Goal: Entertainment & Leisure: Browse casually

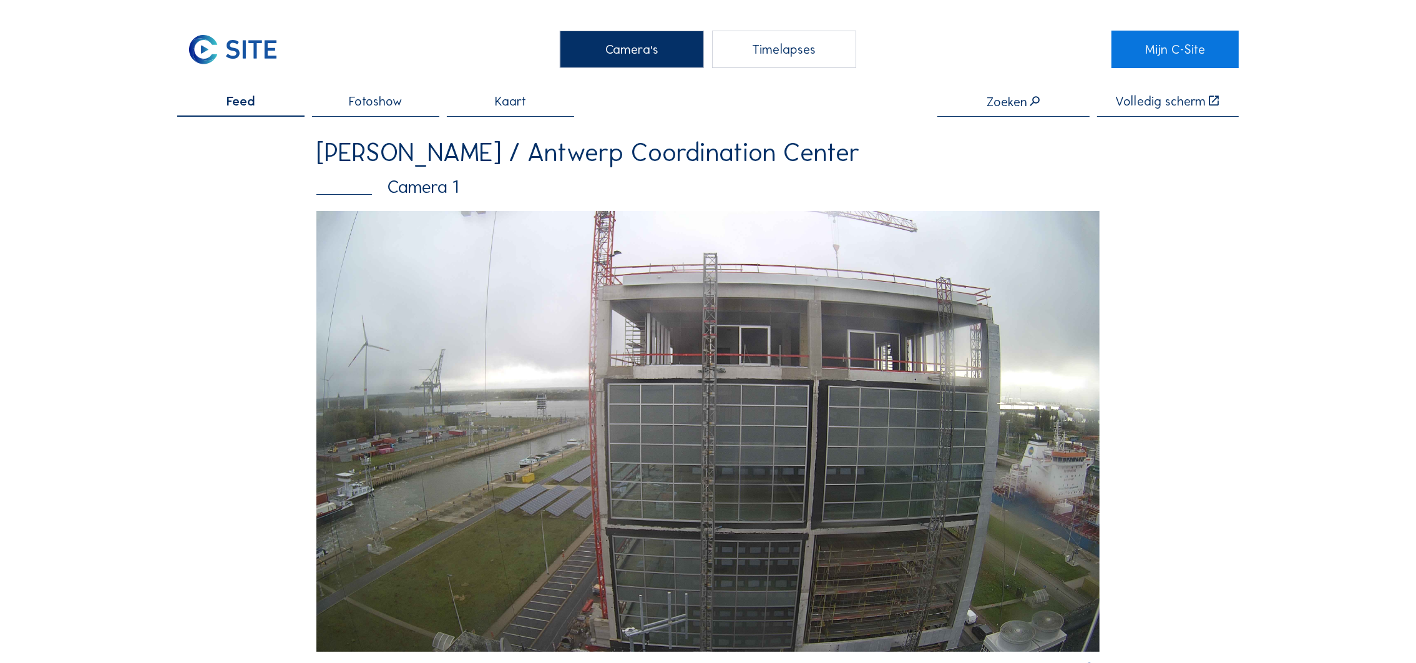
click at [911, 396] on img at bounding box center [707, 431] width 783 height 441
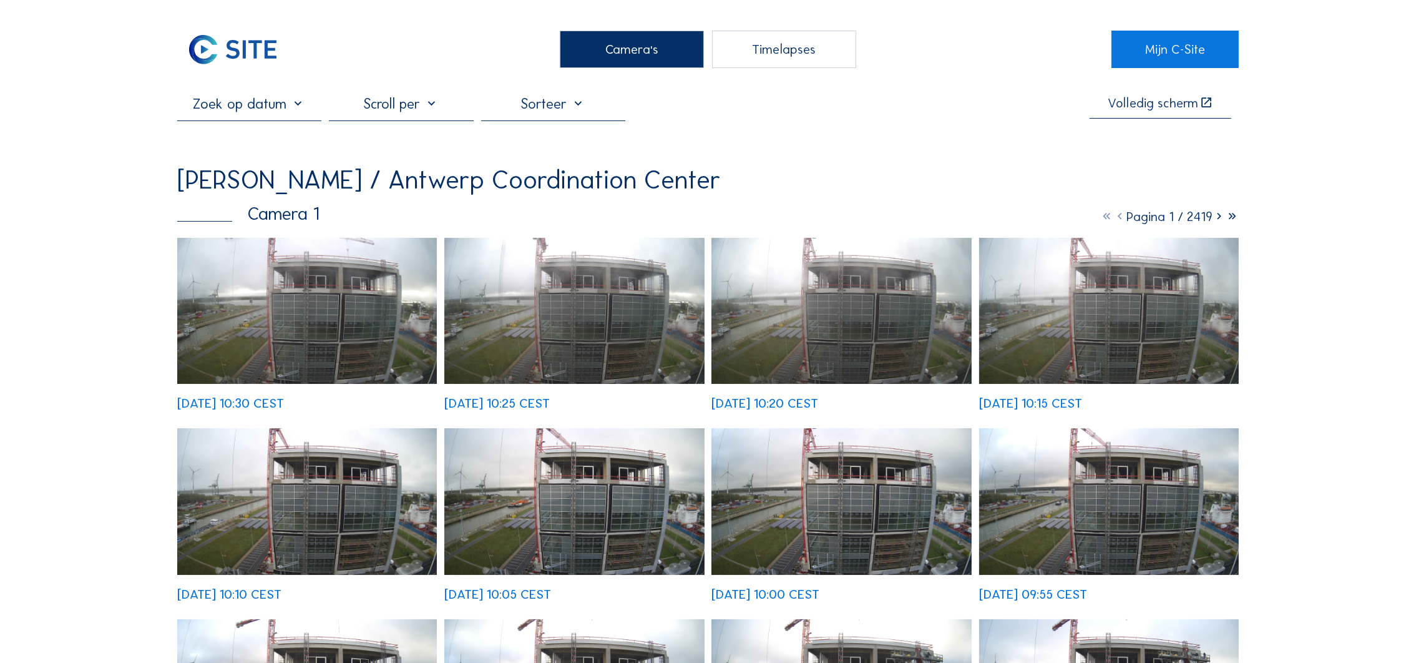
click at [351, 280] on img at bounding box center [307, 311] width 260 height 146
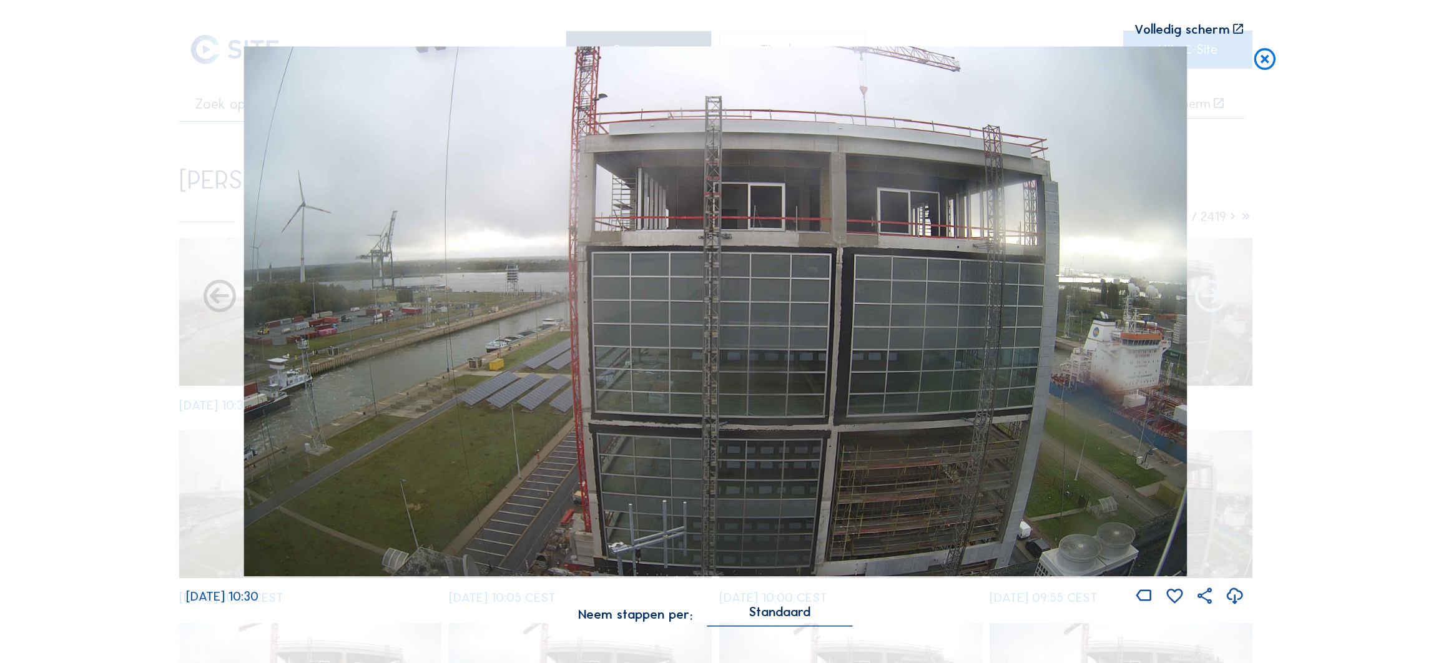
click at [1219, 305] on icon at bounding box center [1211, 297] width 39 height 39
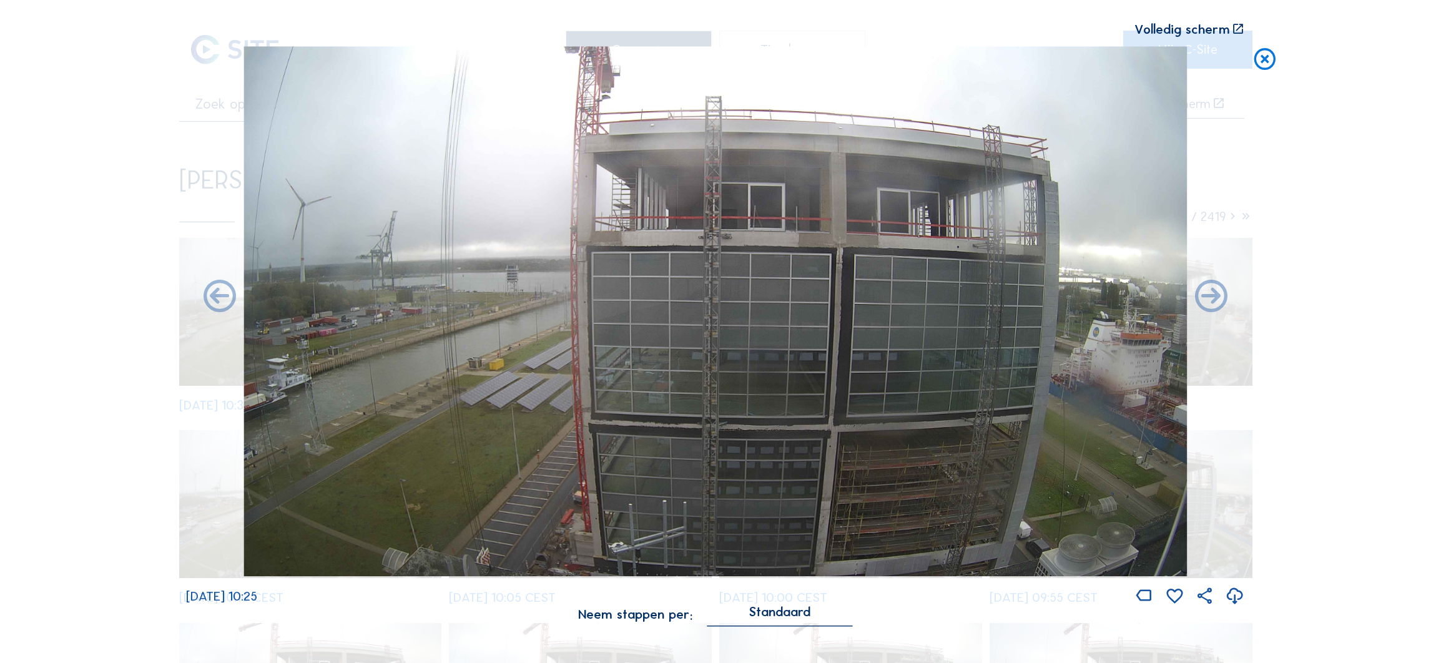
click at [1219, 305] on icon at bounding box center [1211, 297] width 39 height 39
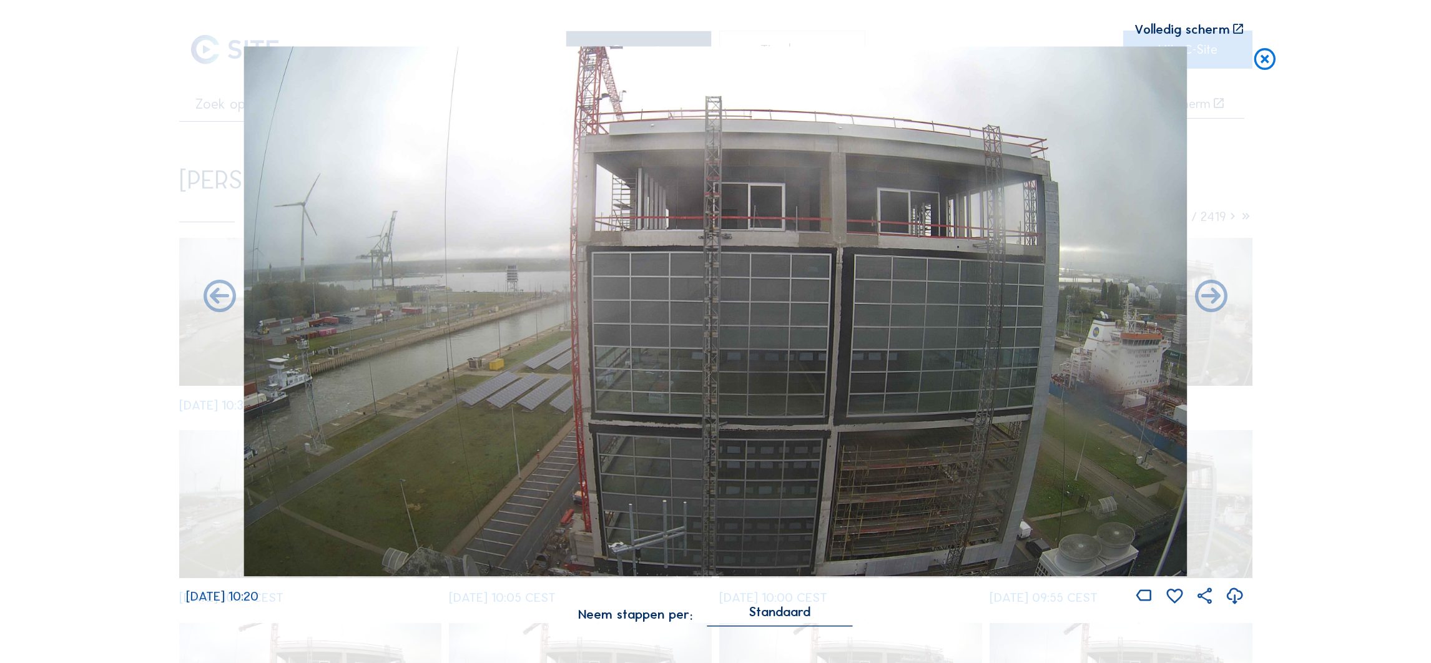
click at [1219, 305] on icon at bounding box center [1211, 297] width 39 height 39
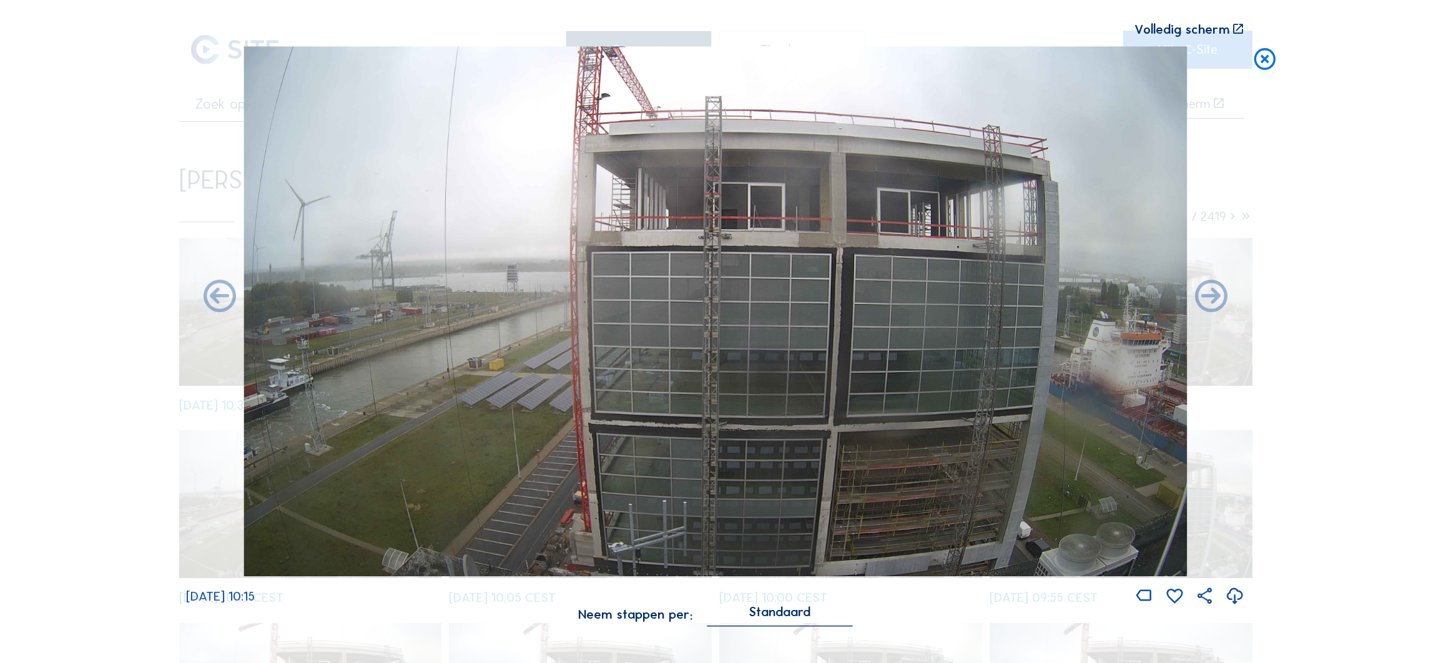
click at [1219, 305] on icon at bounding box center [1211, 297] width 39 height 39
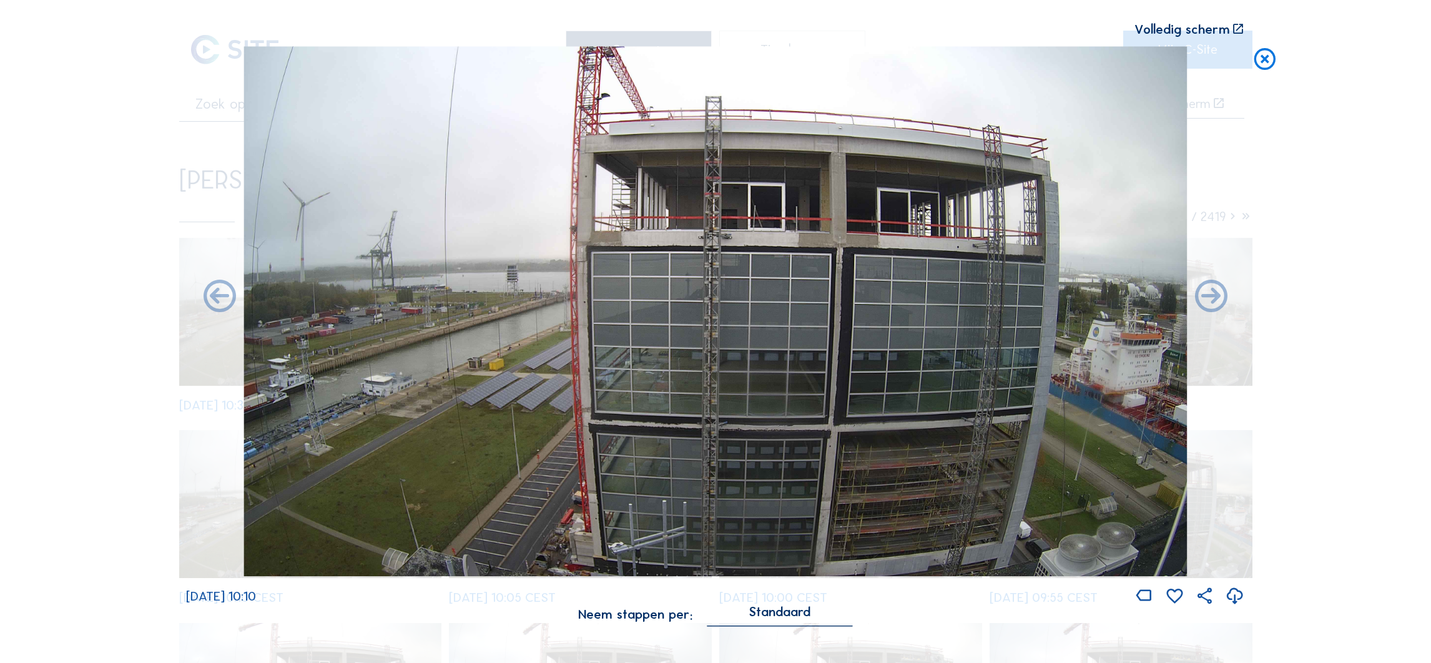
click at [1219, 305] on icon at bounding box center [1211, 297] width 39 height 39
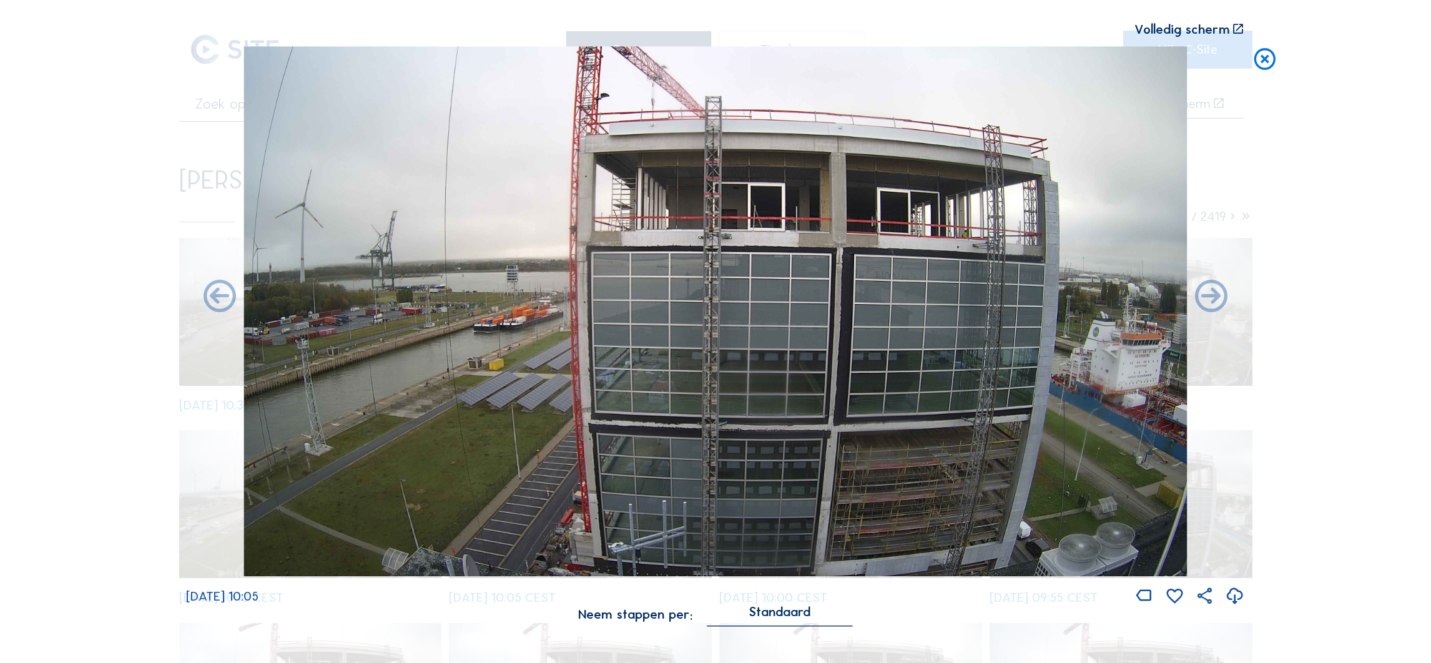
click at [1219, 305] on icon at bounding box center [1211, 297] width 39 height 39
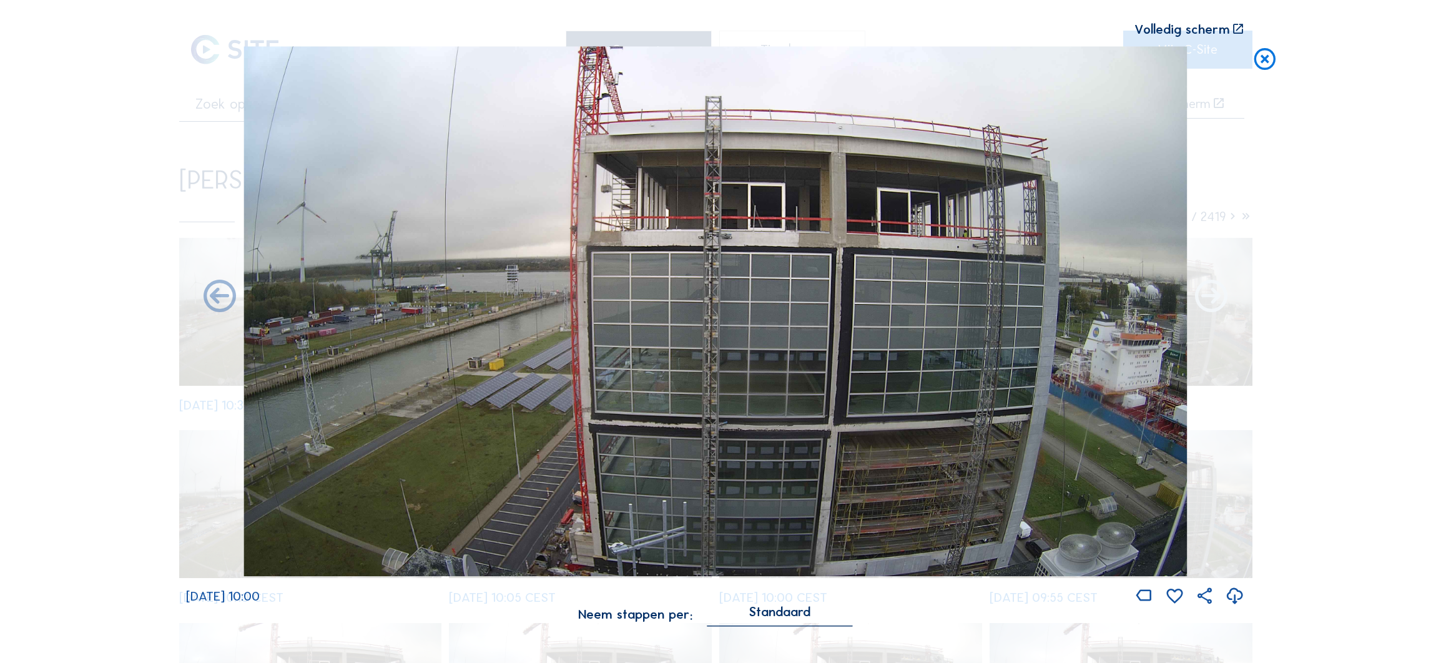
click at [1218, 305] on icon at bounding box center [1211, 297] width 39 height 39
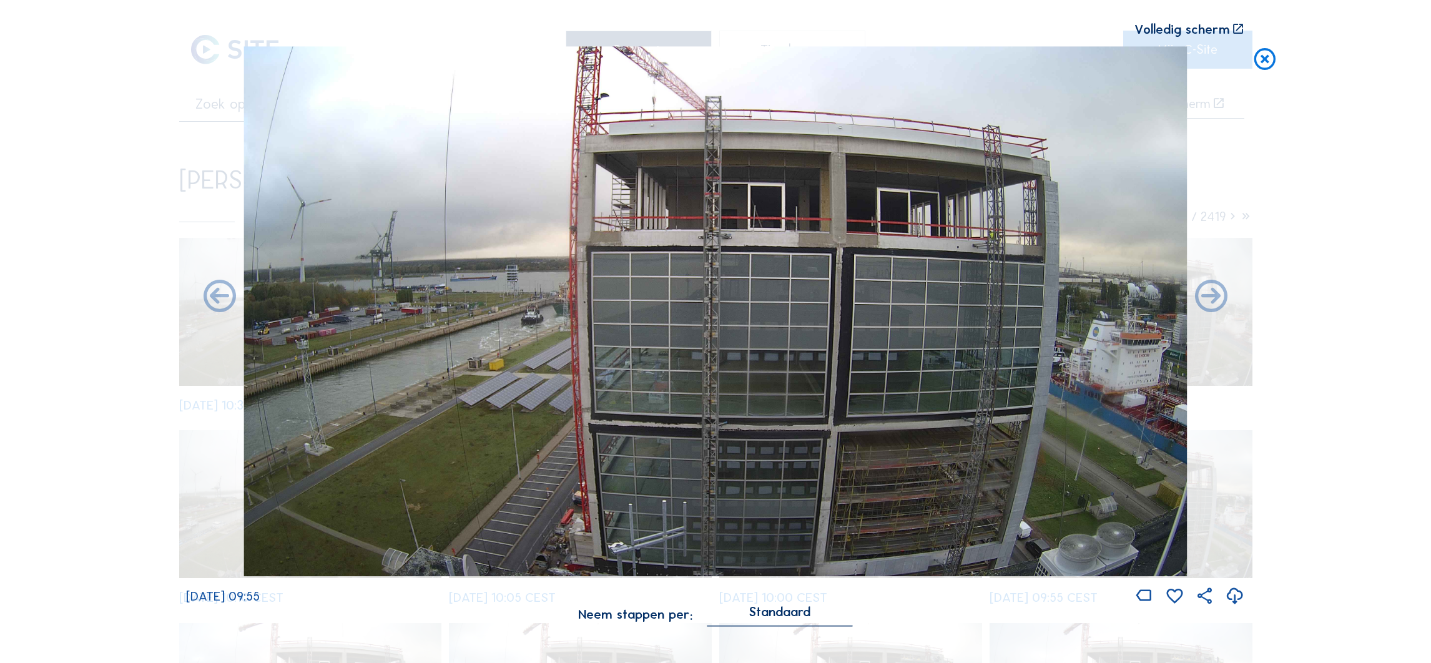
click at [1218, 305] on icon at bounding box center [1211, 297] width 39 height 39
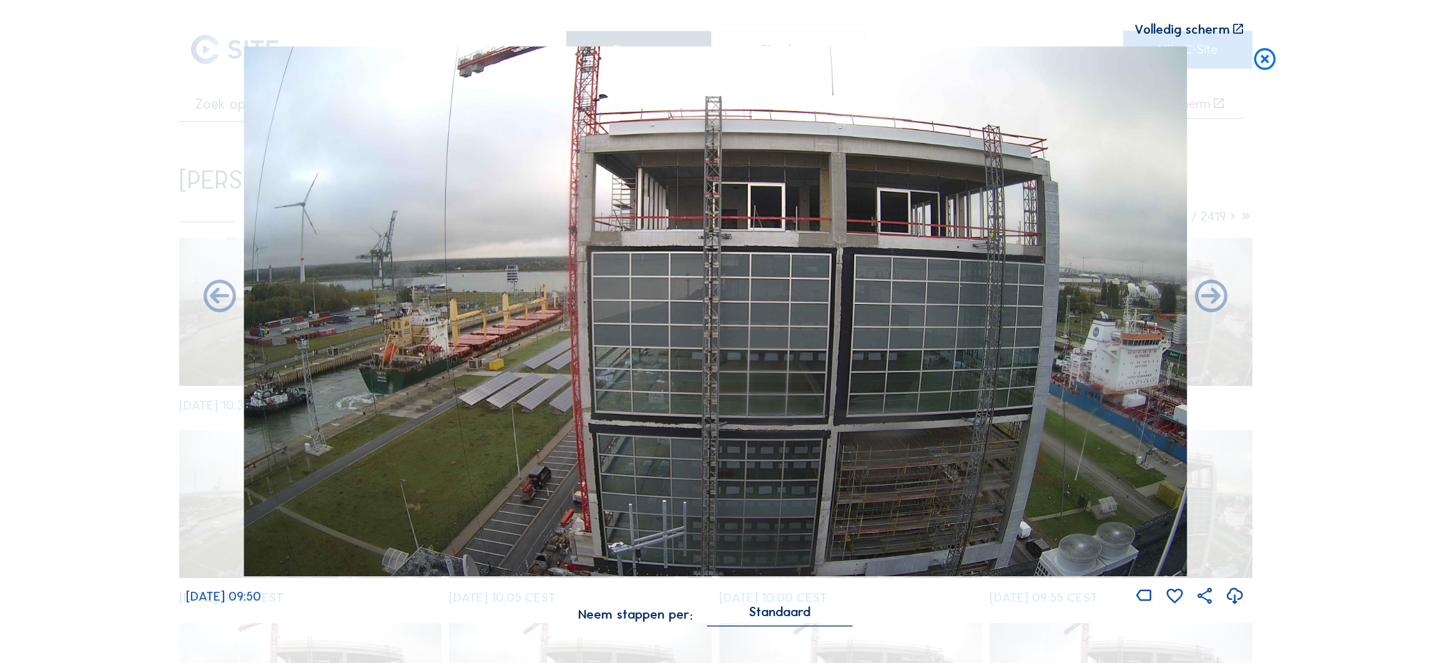
click at [1218, 305] on icon at bounding box center [1211, 297] width 39 height 39
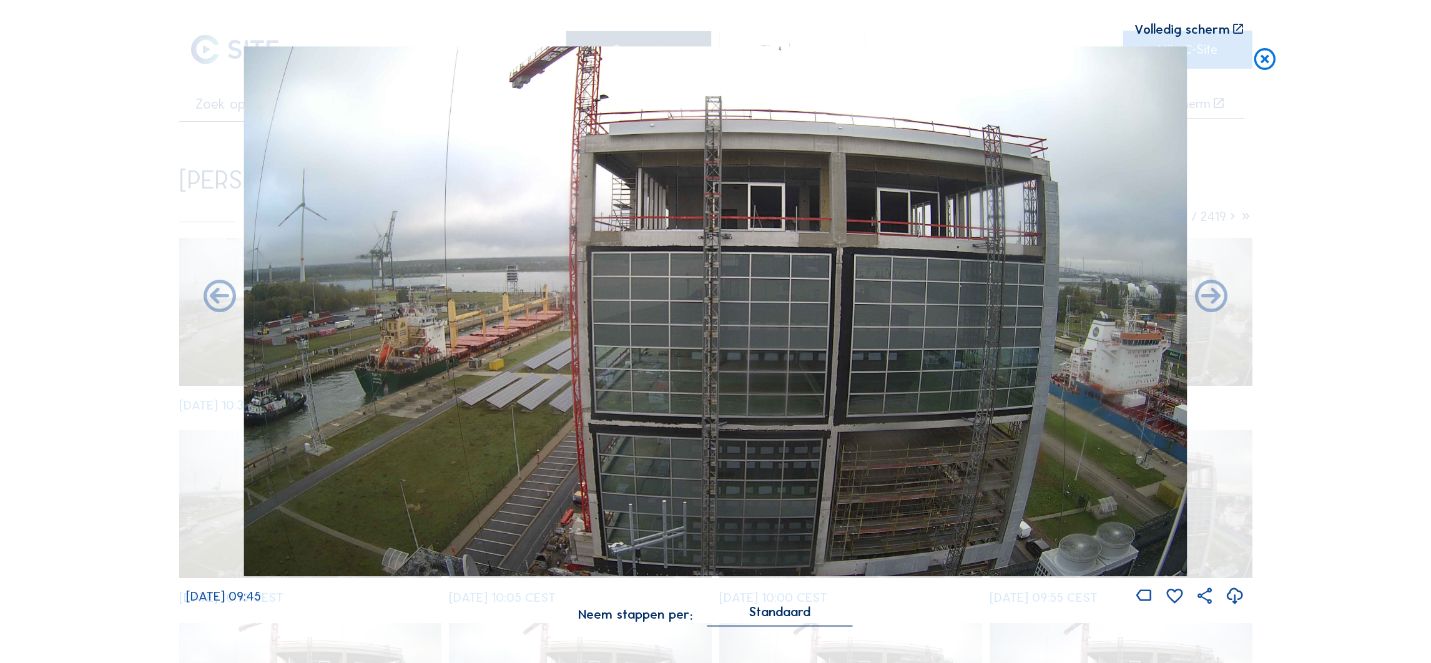
click at [1218, 305] on icon at bounding box center [1211, 297] width 39 height 39
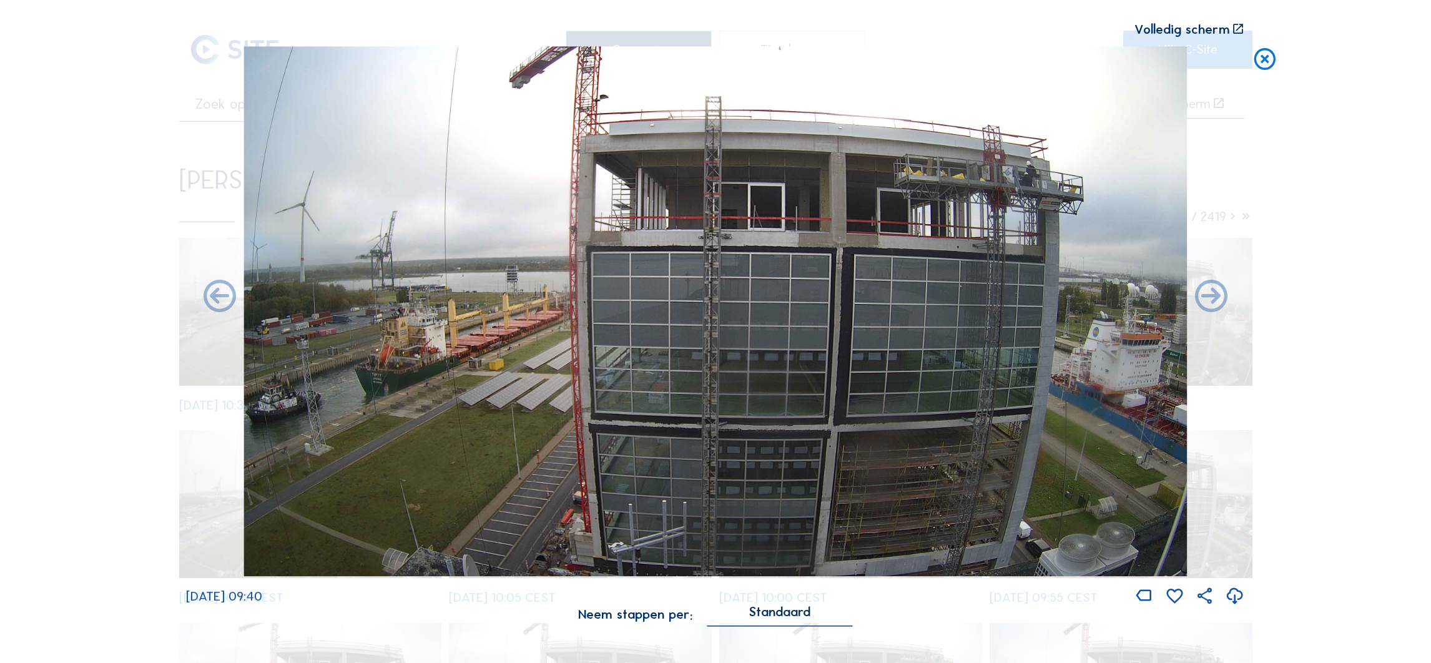
click at [1218, 305] on icon at bounding box center [1211, 297] width 39 height 39
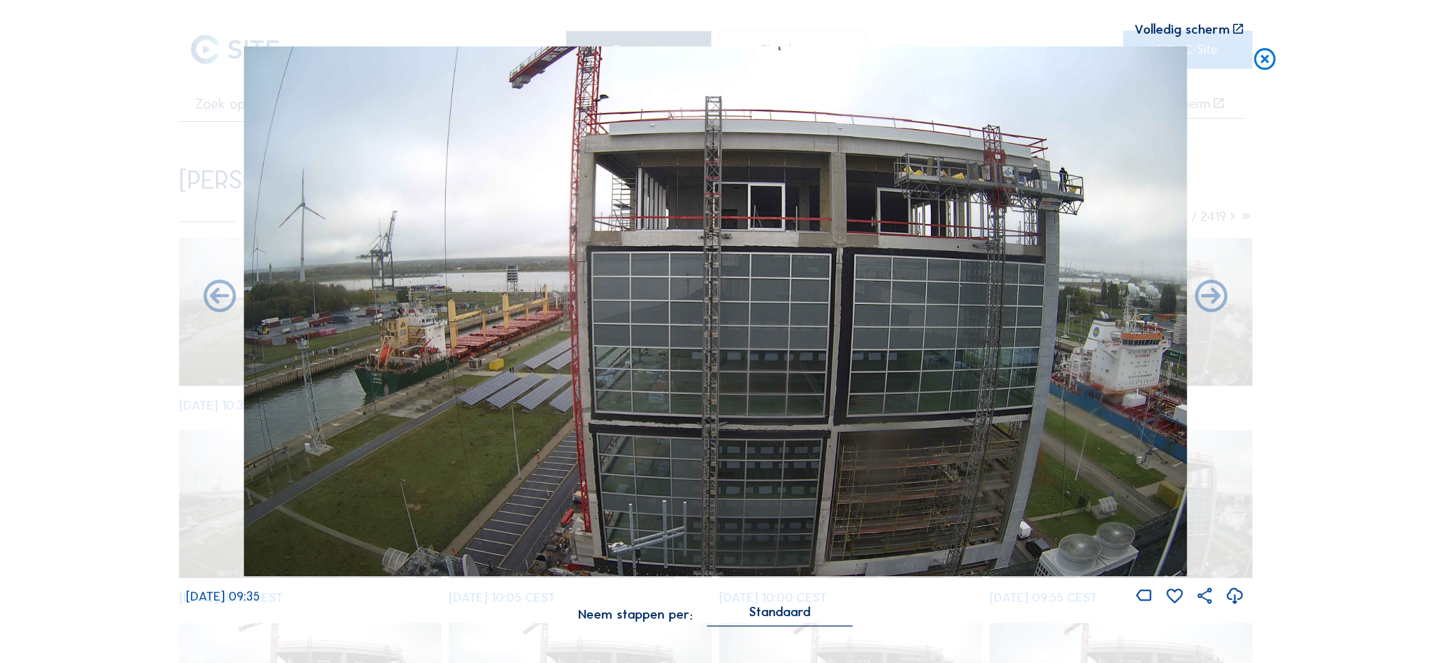
click at [1218, 305] on icon at bounding box center [1211, 297] width 39 height 39
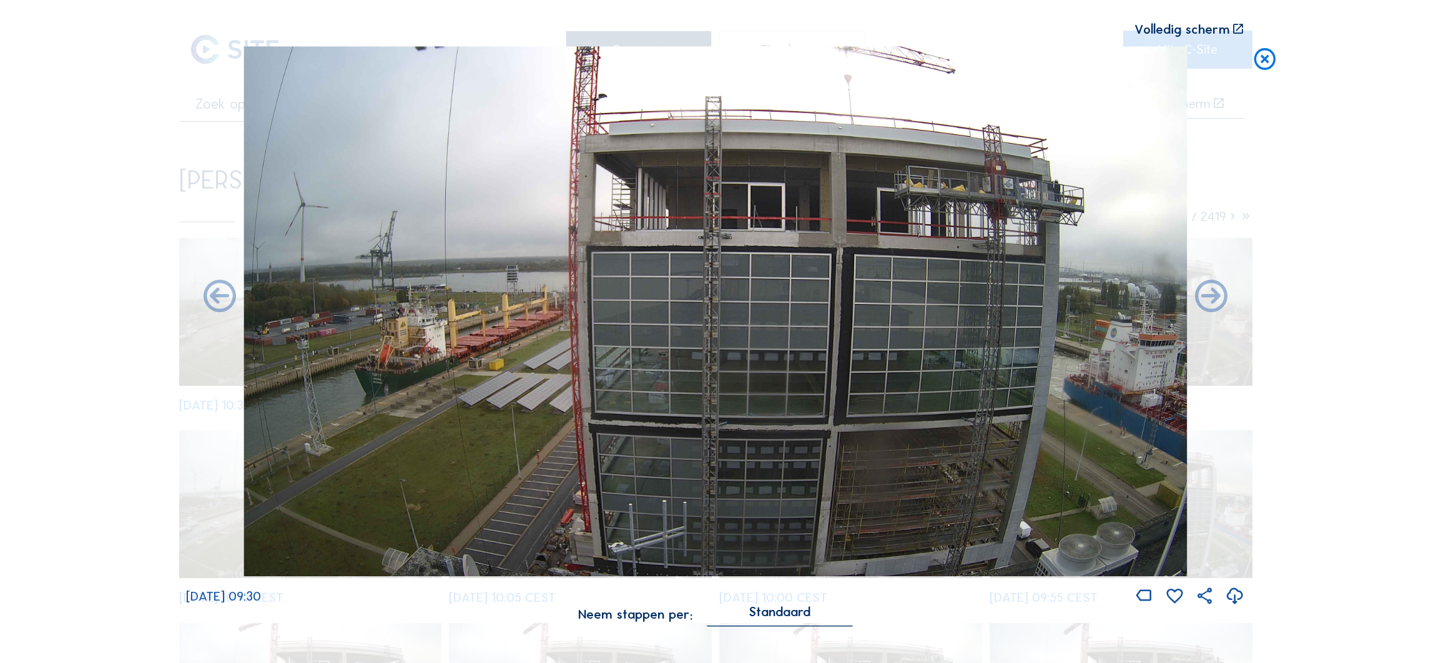
click at [1218, 305] on icon at bounding box center [1211, 297] width 39 height 39
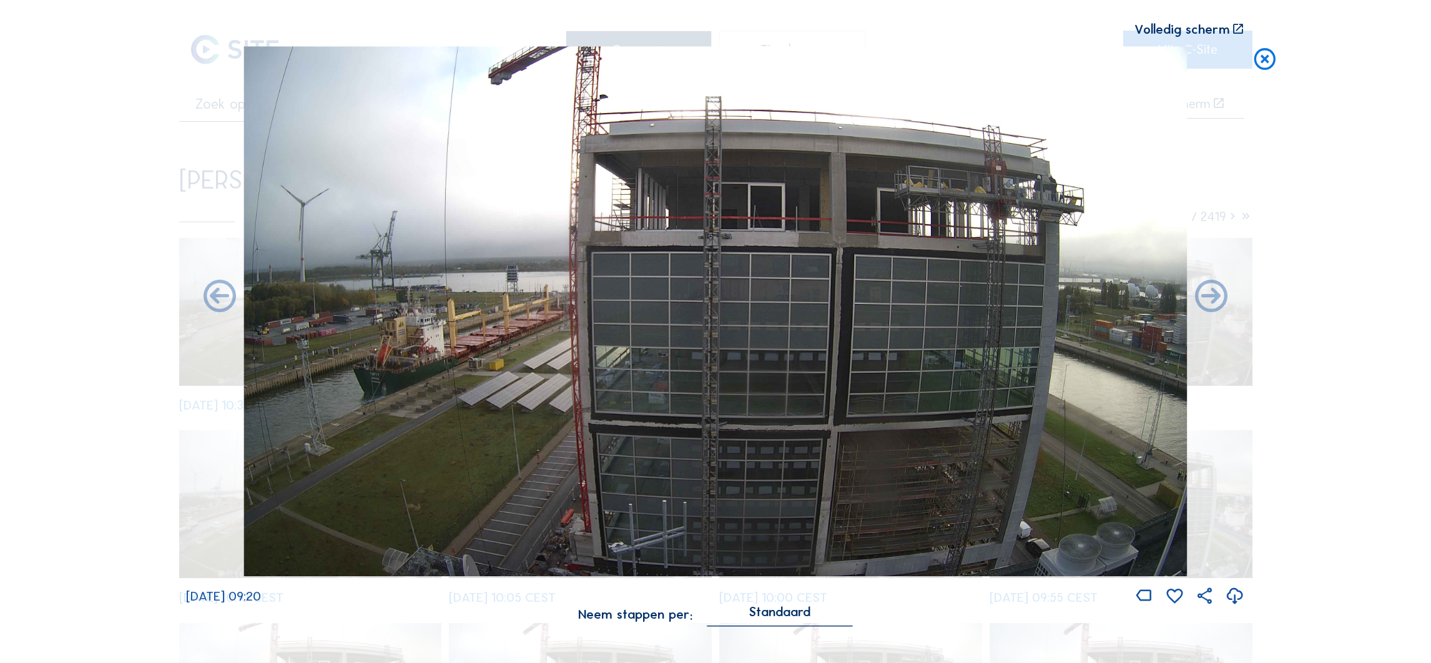
click at [1218, 305] on icon at bounding box center [1211, 297] width 39 height 39
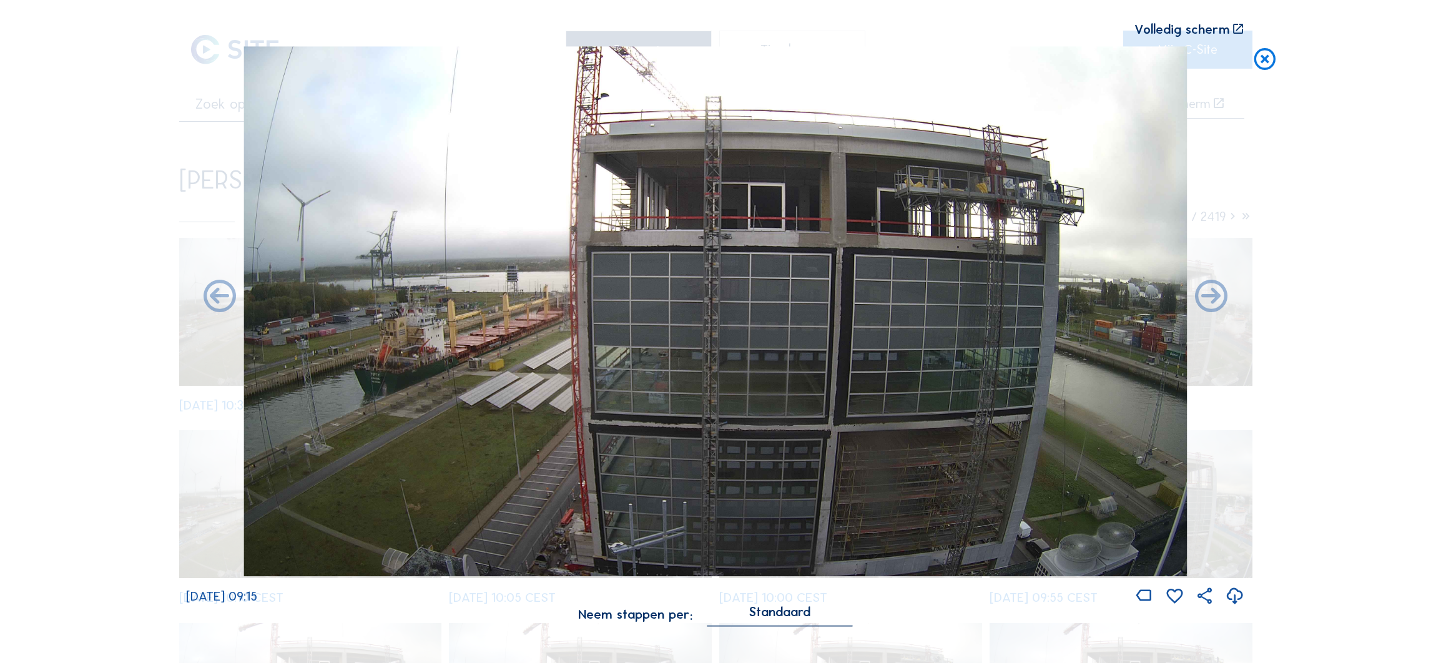
click at [1218, 305] on icon at bounding box center [1211, 297] width 39 height 39
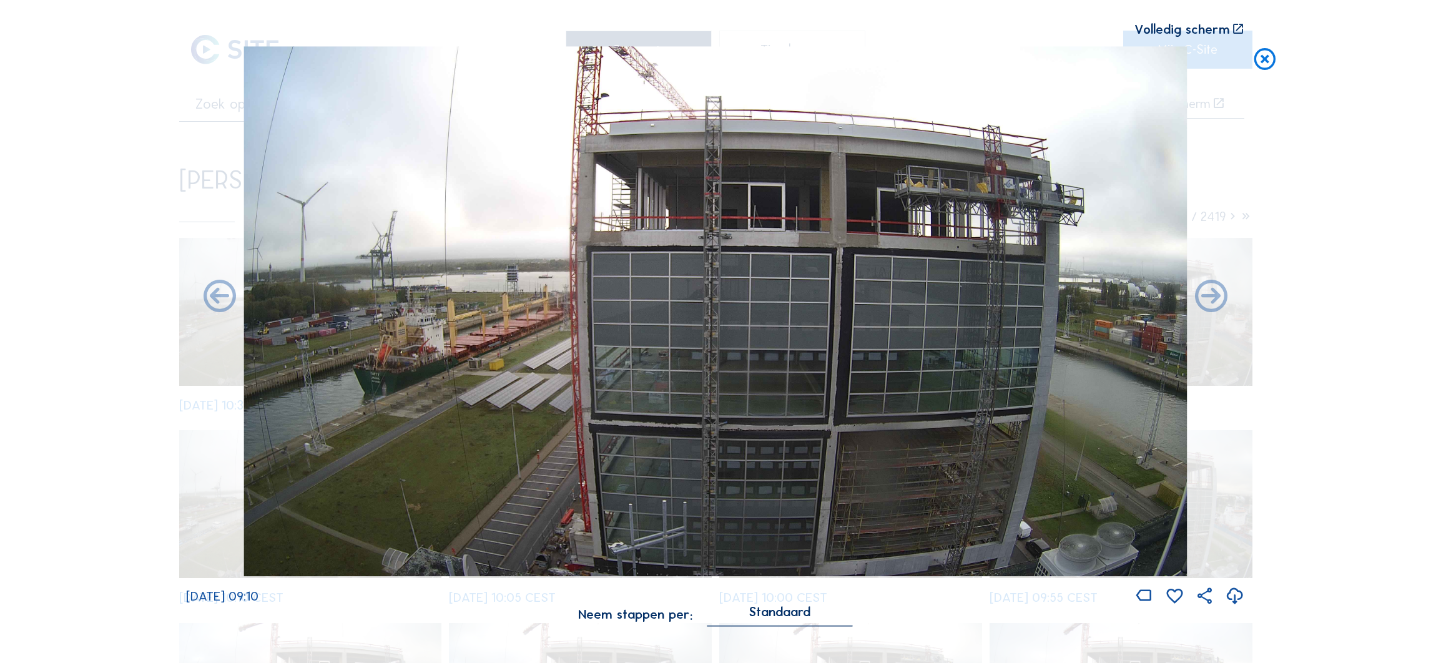
click at [1218, 305] on icon at bounding box center [1211, 297] width 39 height 39
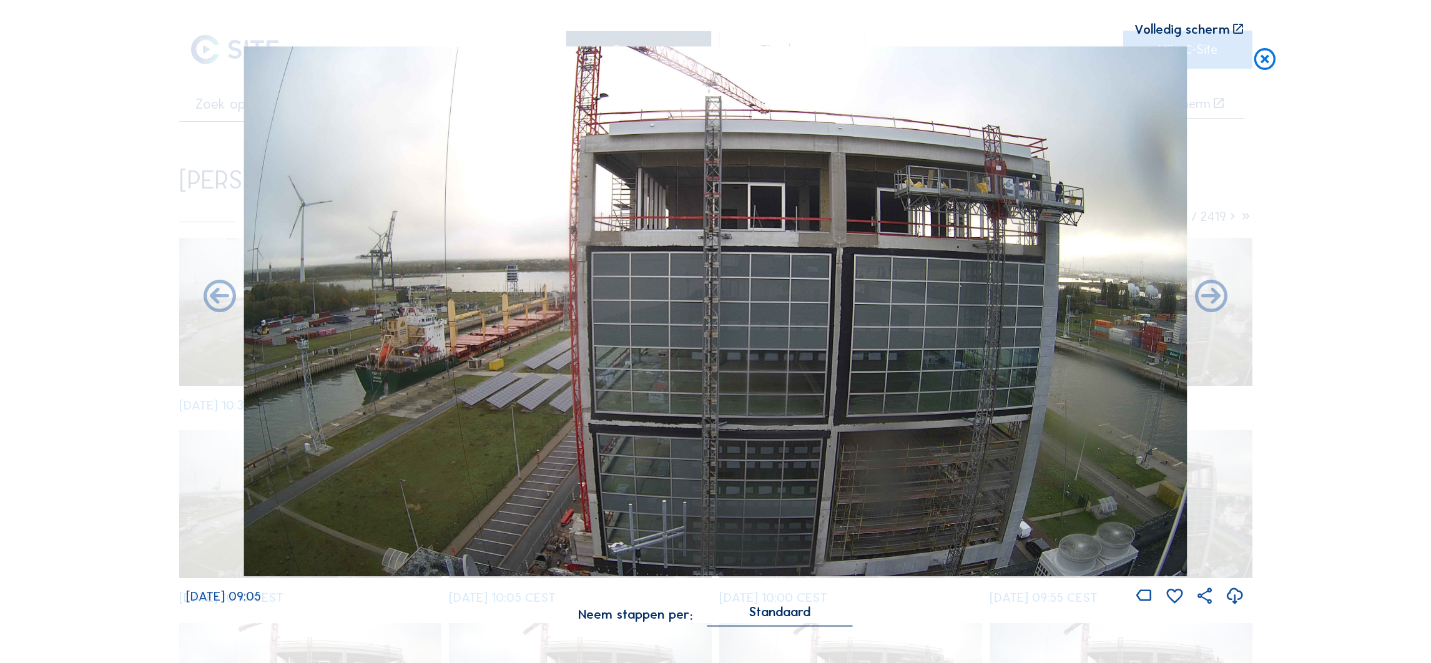
click at [1218, 305] on icon at bounding box center [1211, 297] width 39 height 39
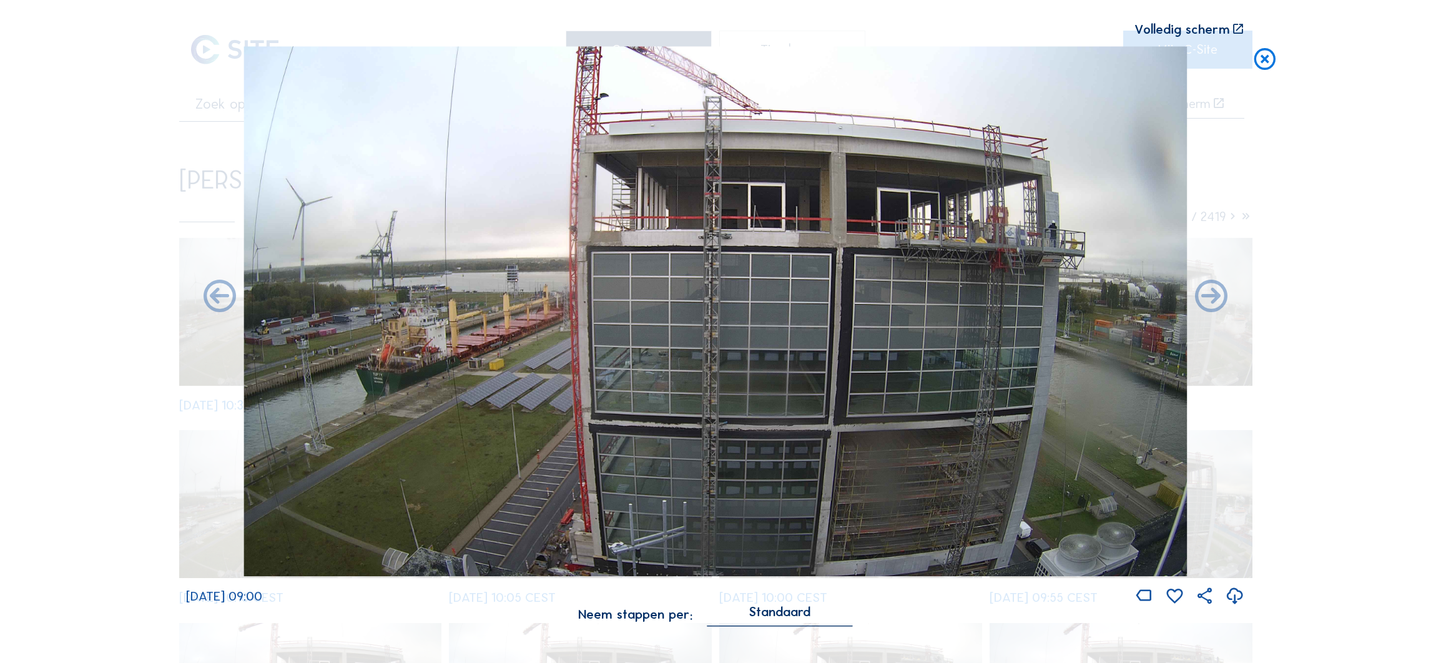
click at [1218, 305] on icon at bounding box center [1211, 297] width 39 height 39
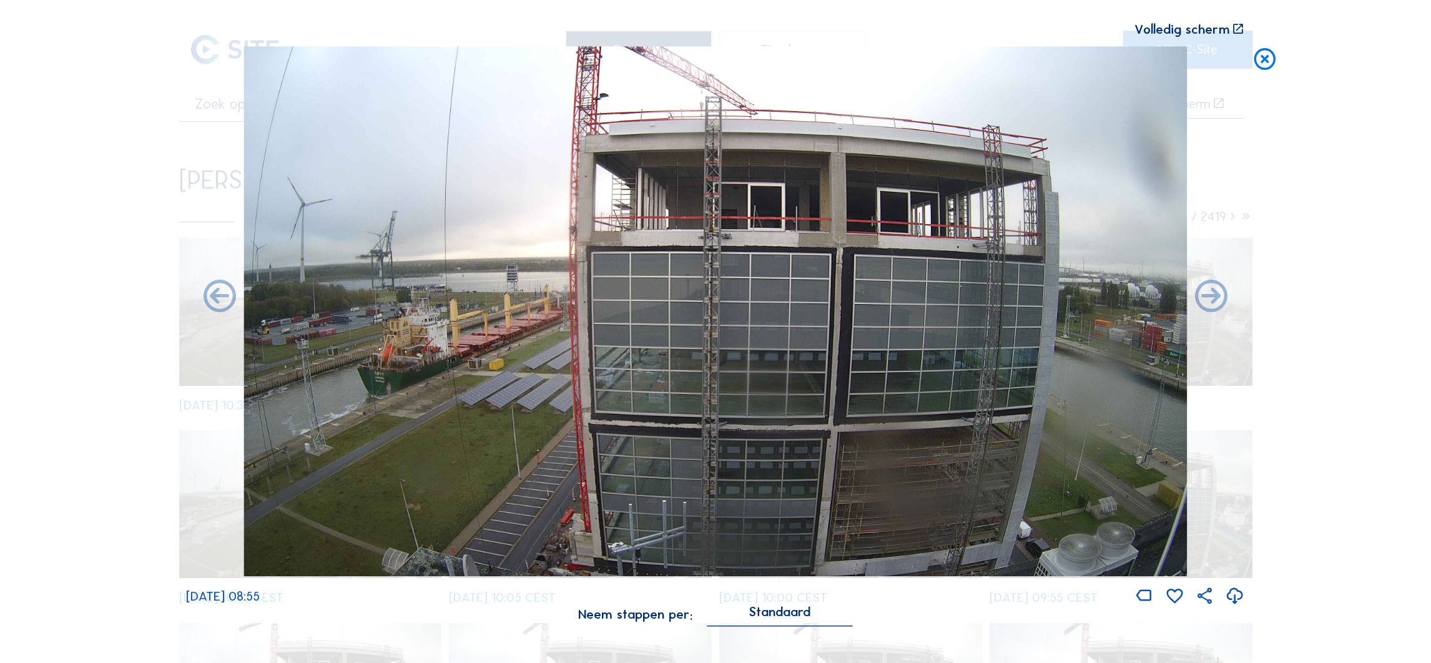
click at [1218, 305] on icon at bounding box center [1211, 297] width 39 height 39
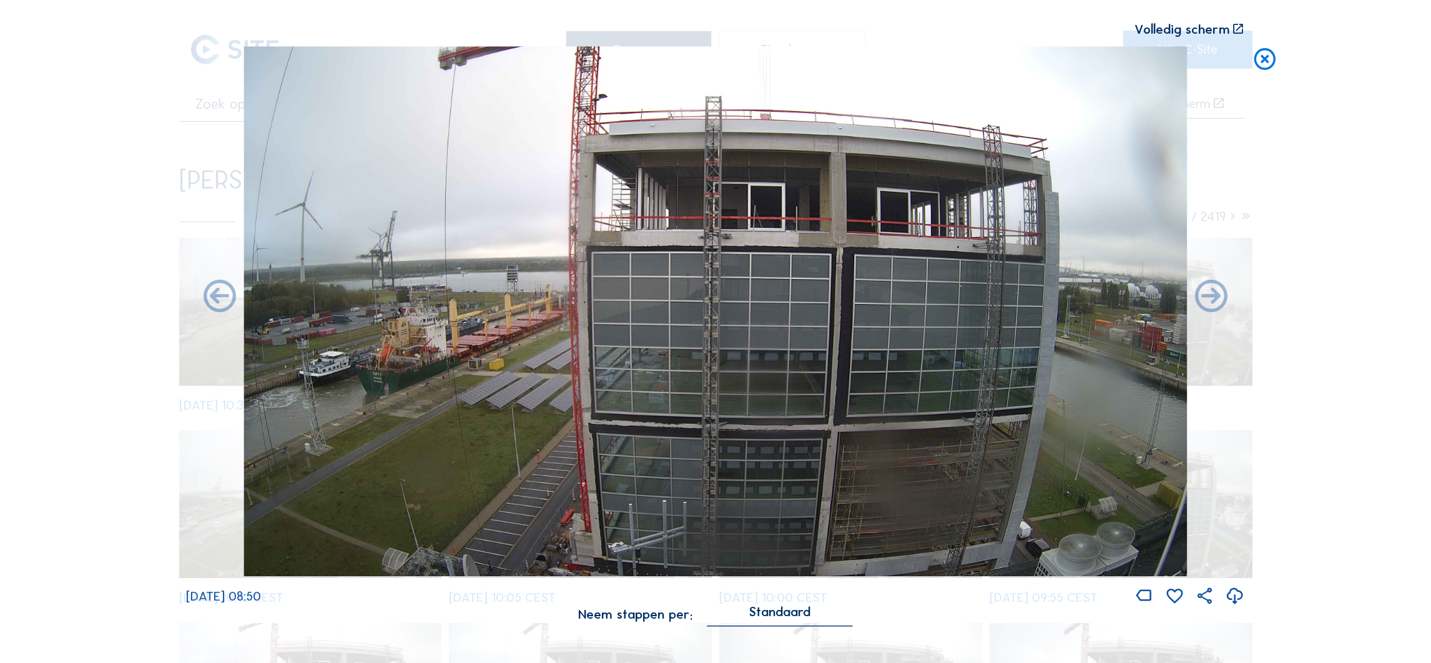
click at [1218, 305] on icon at bounding box center [1211, 297] width 39 height 39
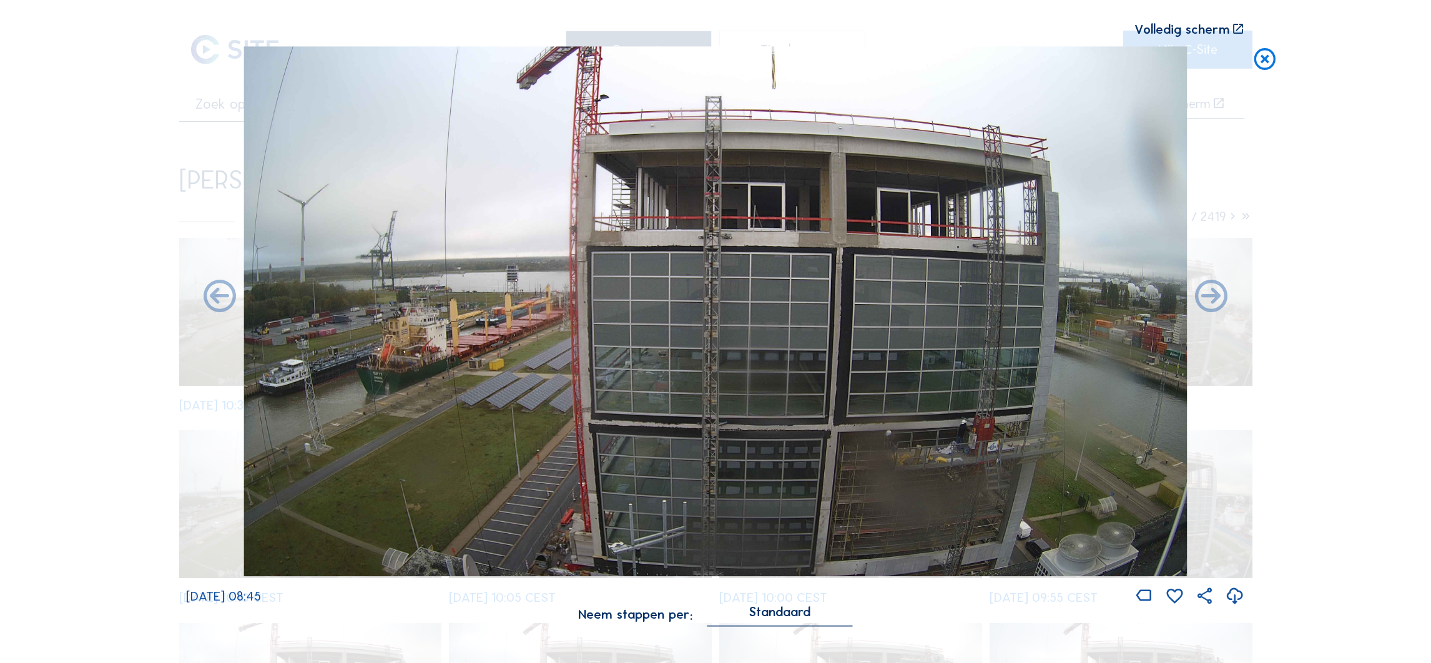
click at [1218, 305] on icon at bounding box center [1211, 297] width 39 height 39
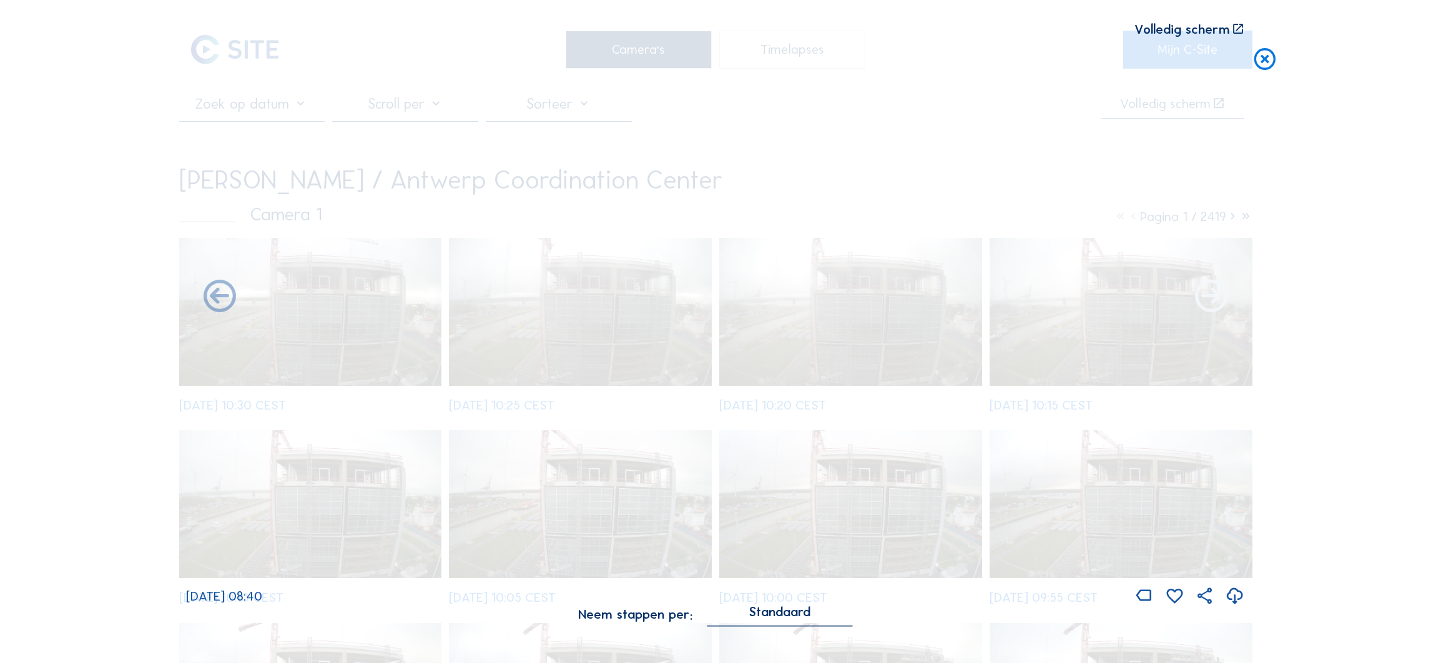
click at [1218, 305] on icon at bounding box center [1211, 297] width 39 height 39
click at [1217, 305] on icon at bounding box center [1211, 297] width 39 height 39
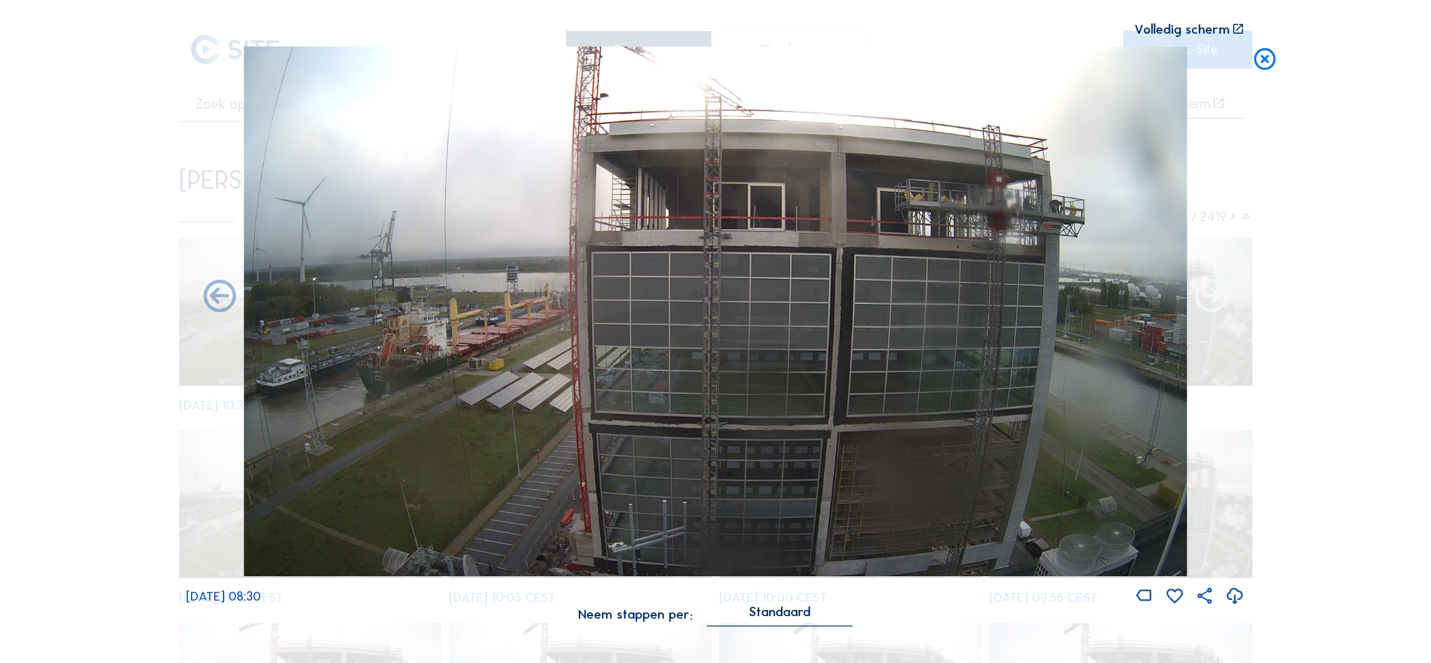
click at [1217, 294] on icon at bounding box center [1211, 297] width 39 height 39
